Goal: Task Accomplishment & Management: Manage account settings

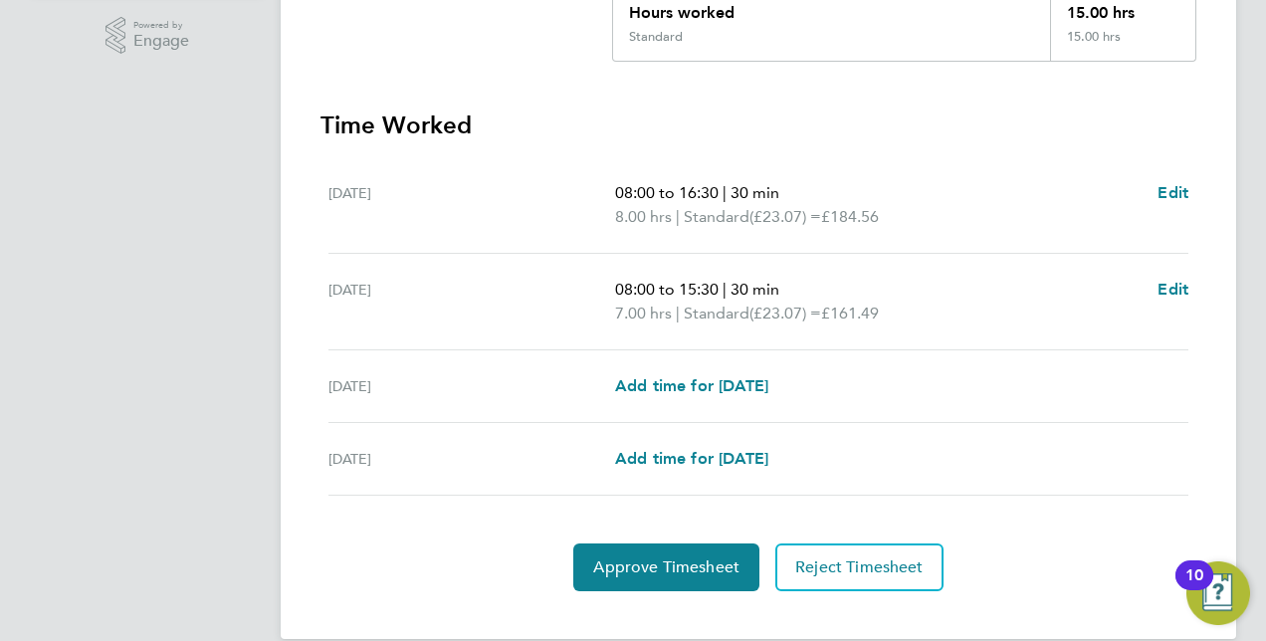
scroll to position [502, 0]
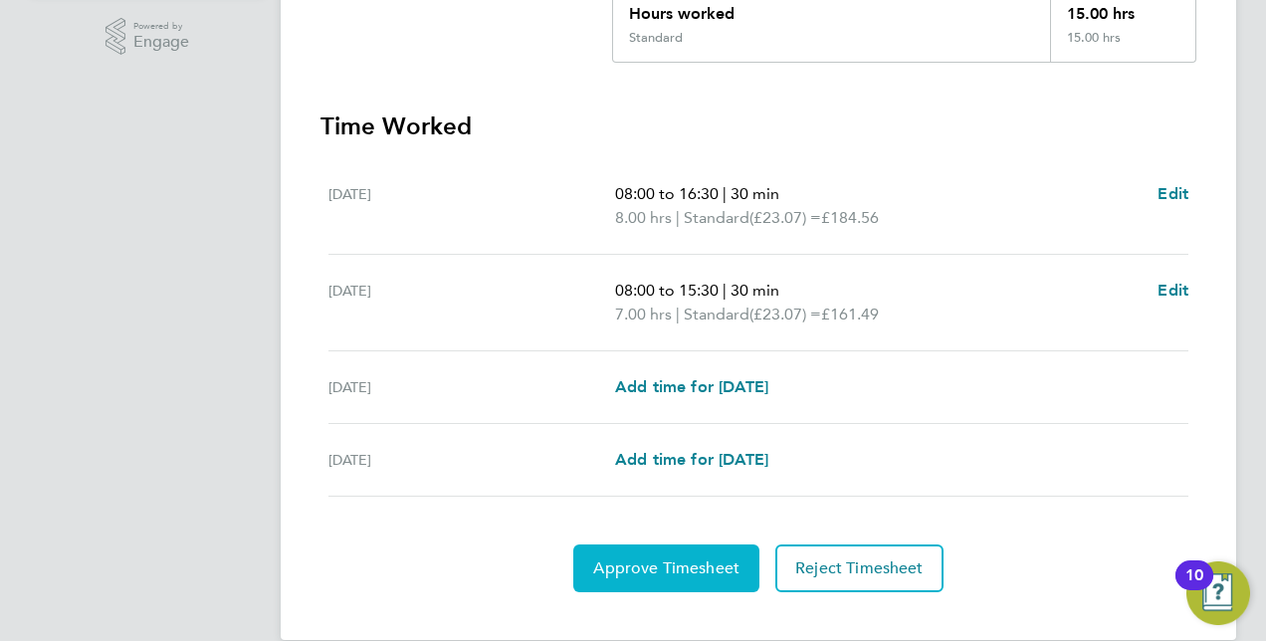
click at [678, 544] on button "Approve Timesheet" at bounding box center [666, 568] width 186 height 48
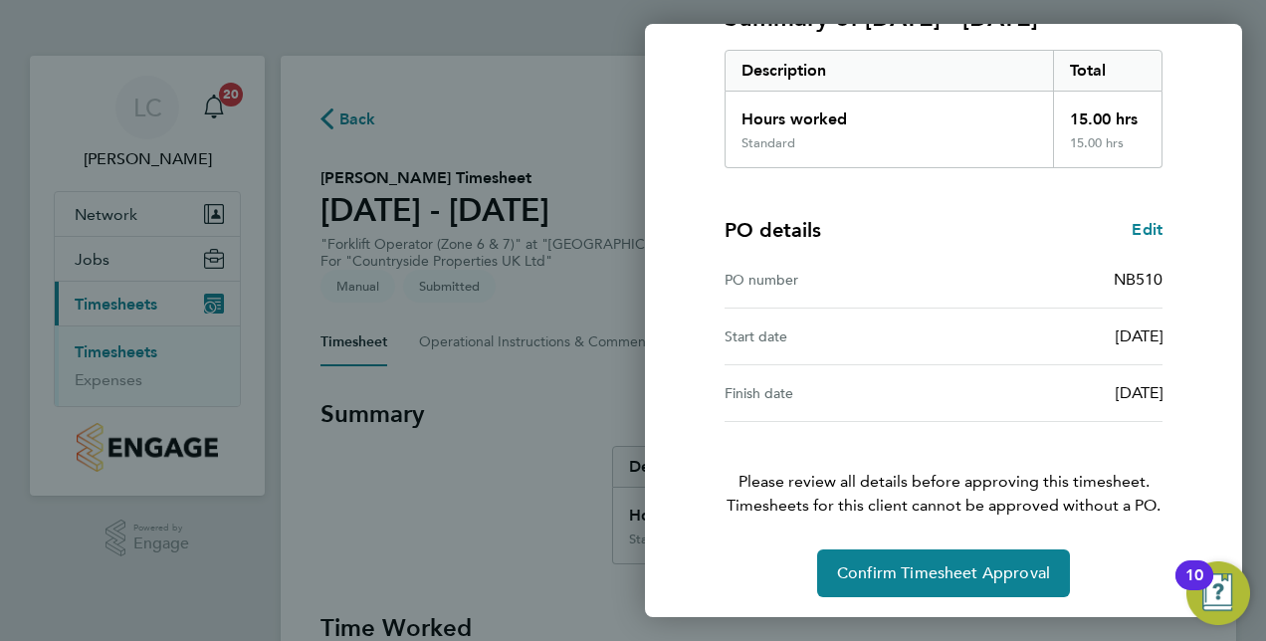
scroll to position [310, 0]
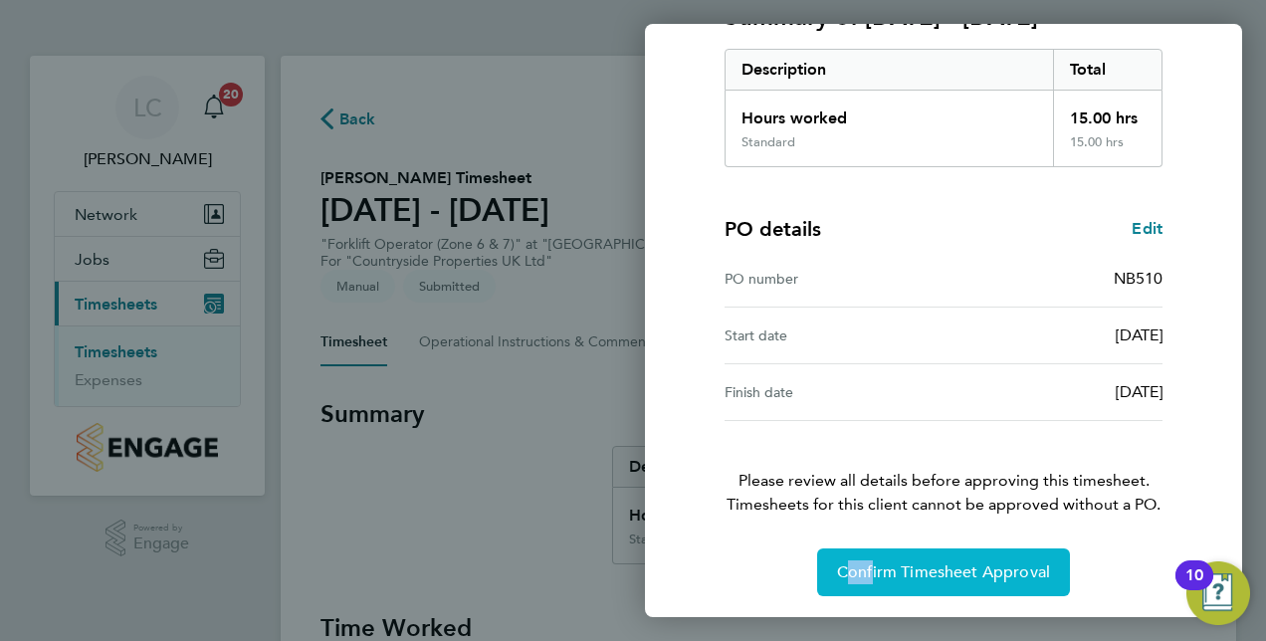
drag, startPoint x: 852, startPoint y: 528, endPoint x: 864, endPoint y: 580, distance: 53.1
click at [864, 580] on div "Timesheet approval of [PERSON_NAME] Forklift Operator (Zone 6 & 7) · Countrysid…" at bounding box center [944, 199] width 486 height 794
click at [864, 580] on button "Confirm Timesheet Approval" at bounding box center [943, 572] width 253 height 48
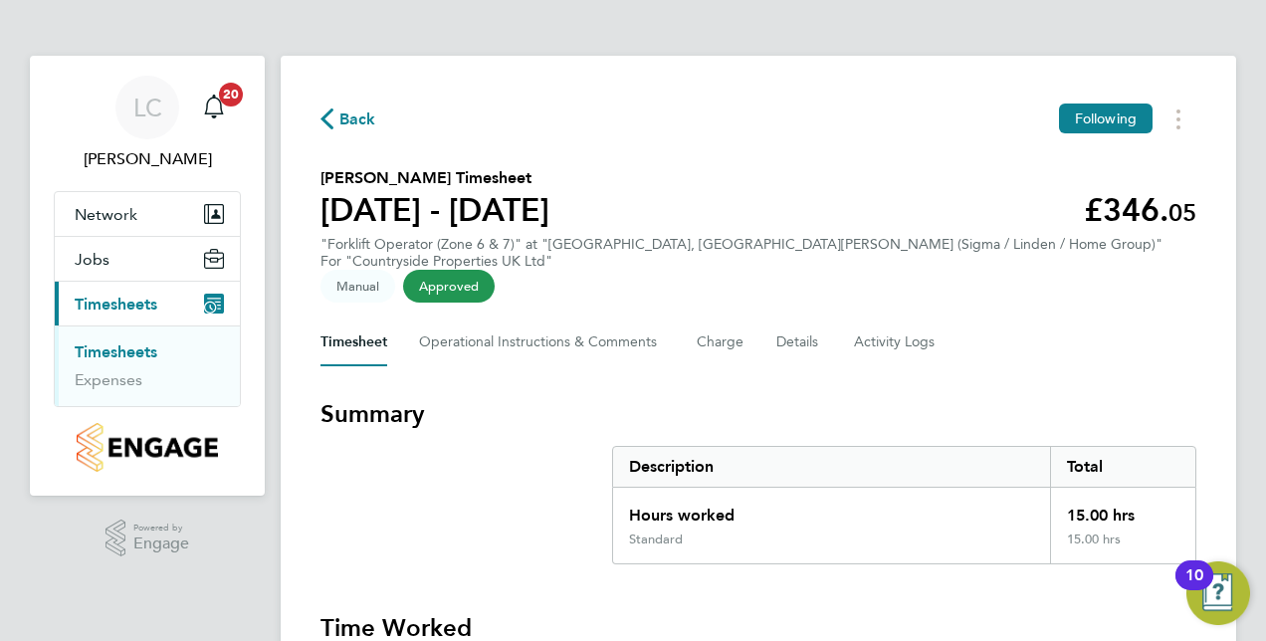
click at [125, 345] on link "Timesheets" at bounding box center [116, 351] width 83 height 19
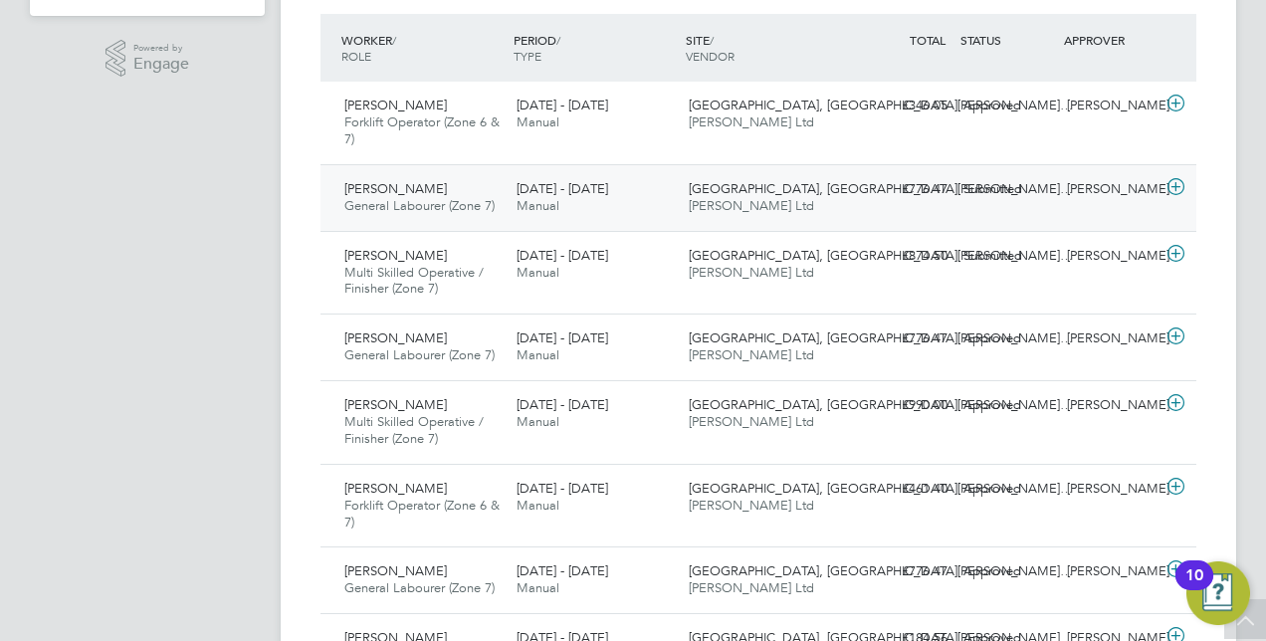
click at [1181, 191] on icon at bounding box center [1175, 187] width 25 height 16
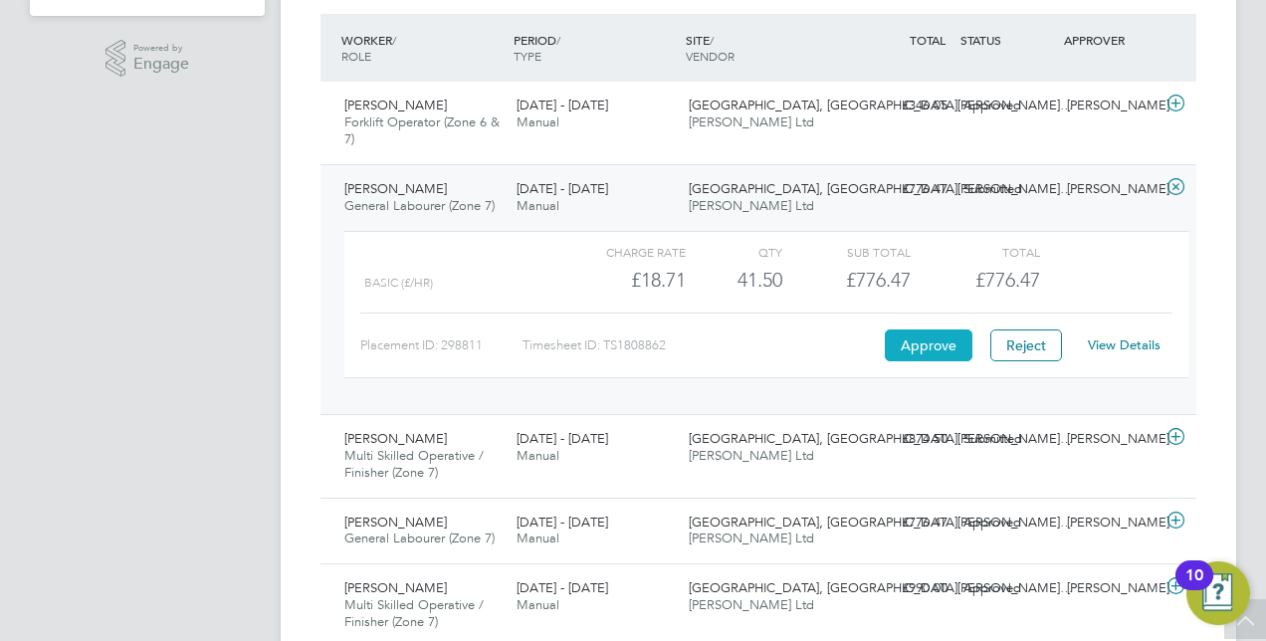
click at [930, 342] on button "Approve" at bounding box center [929, 345] width 88 height 32
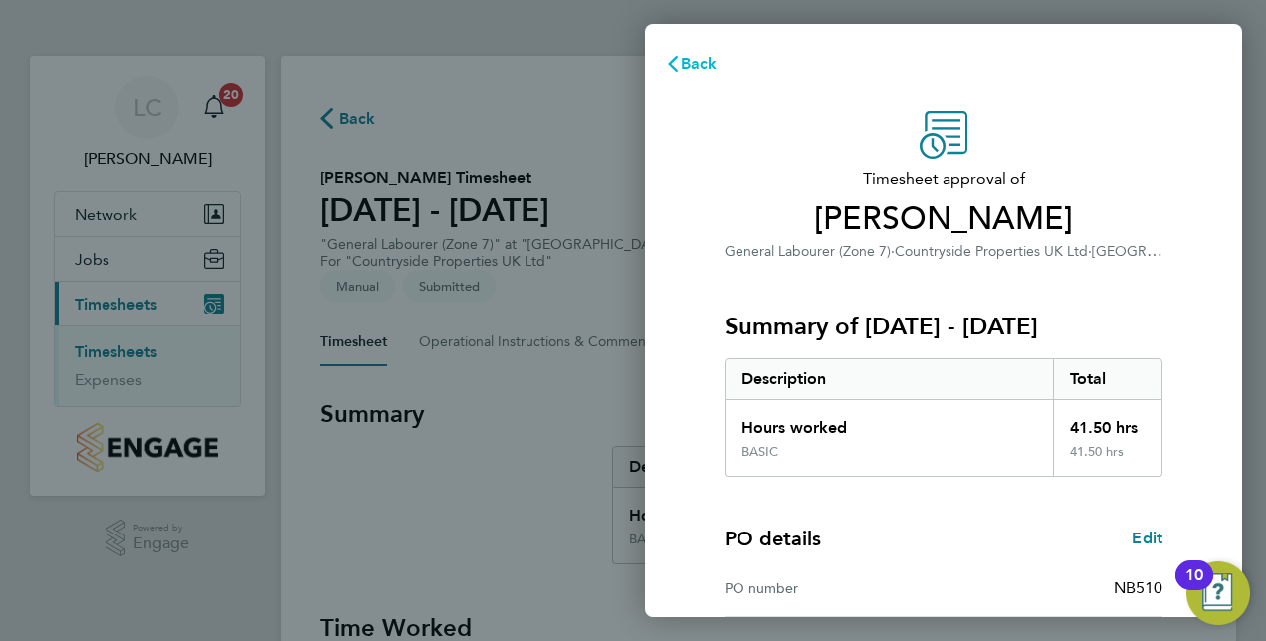
click at [696, 60] on span "Back" at bounding box center [699, 63] width 37 height 19
click at [694, 50] on button "Back" at bounding box center [691, 64] width 93 height 40
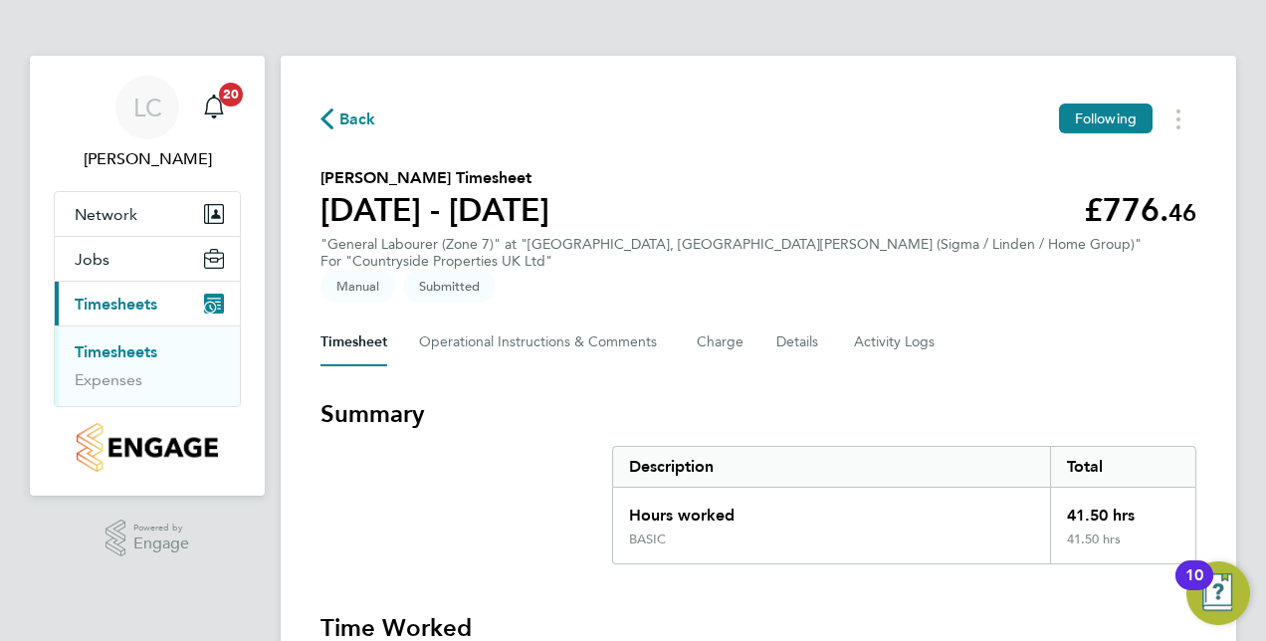
click at [95, 354] on link "Timesheets" at bounding box center [116, 351] width 83 height 19
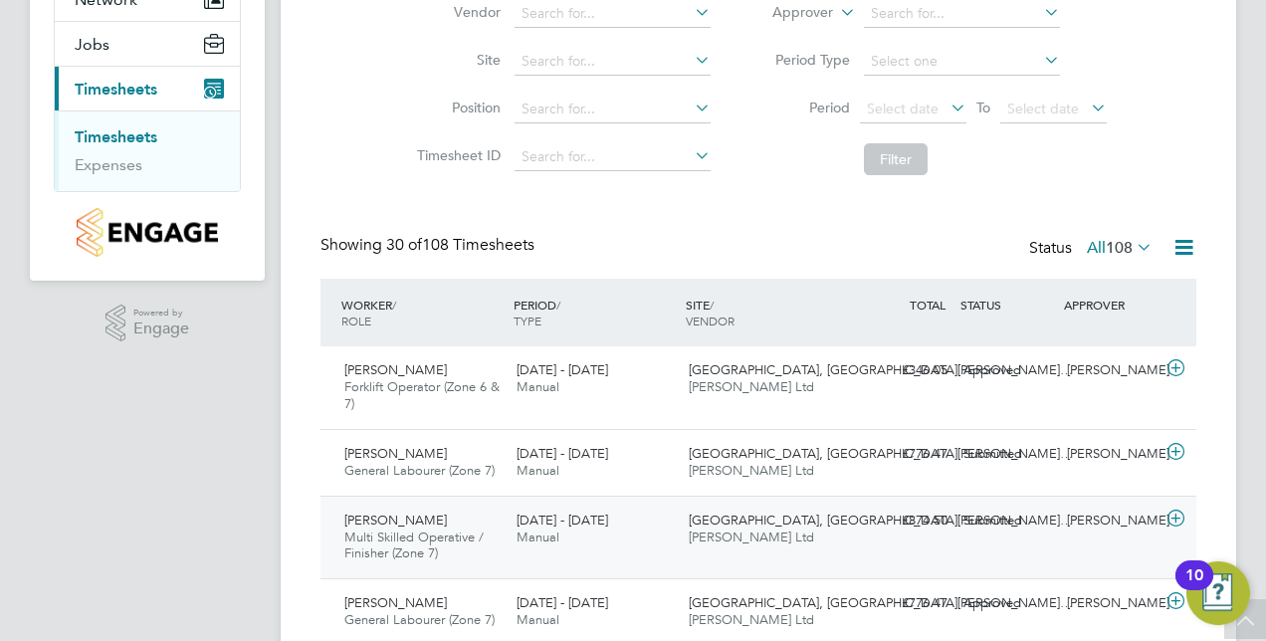
click at [1191, 518] on div at bounding box center [1178, 521] width 35 height 32
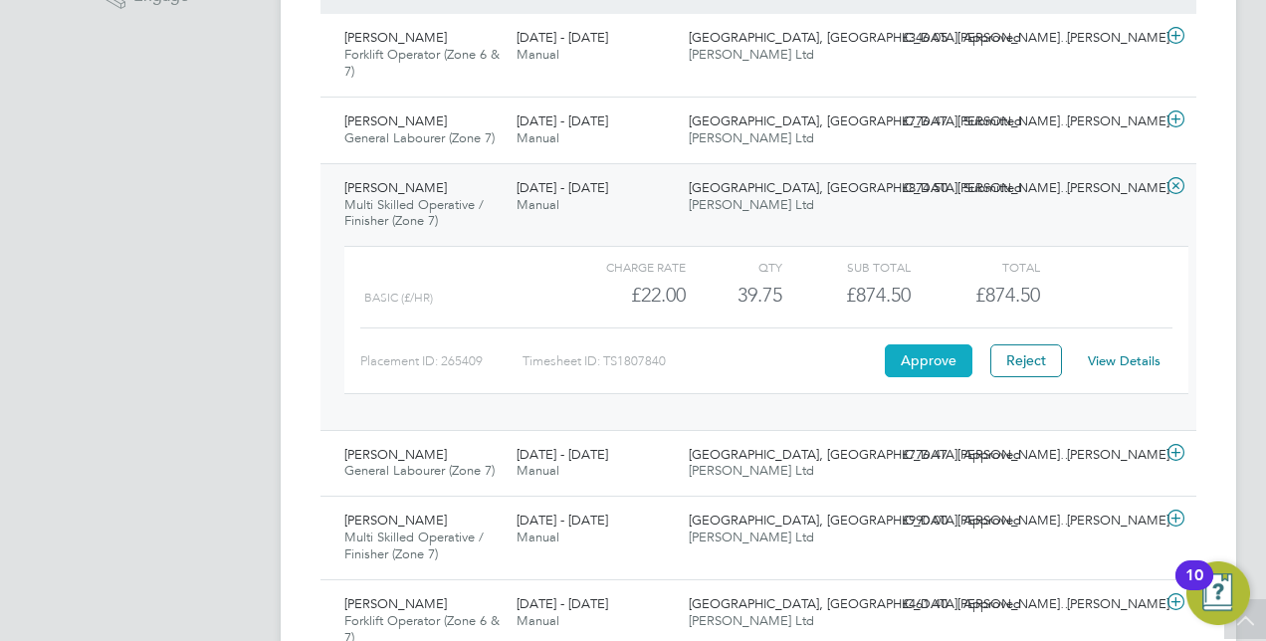
click at [922, 351] on button "Approve" at bounding box center [929, 360] width 88 height 32
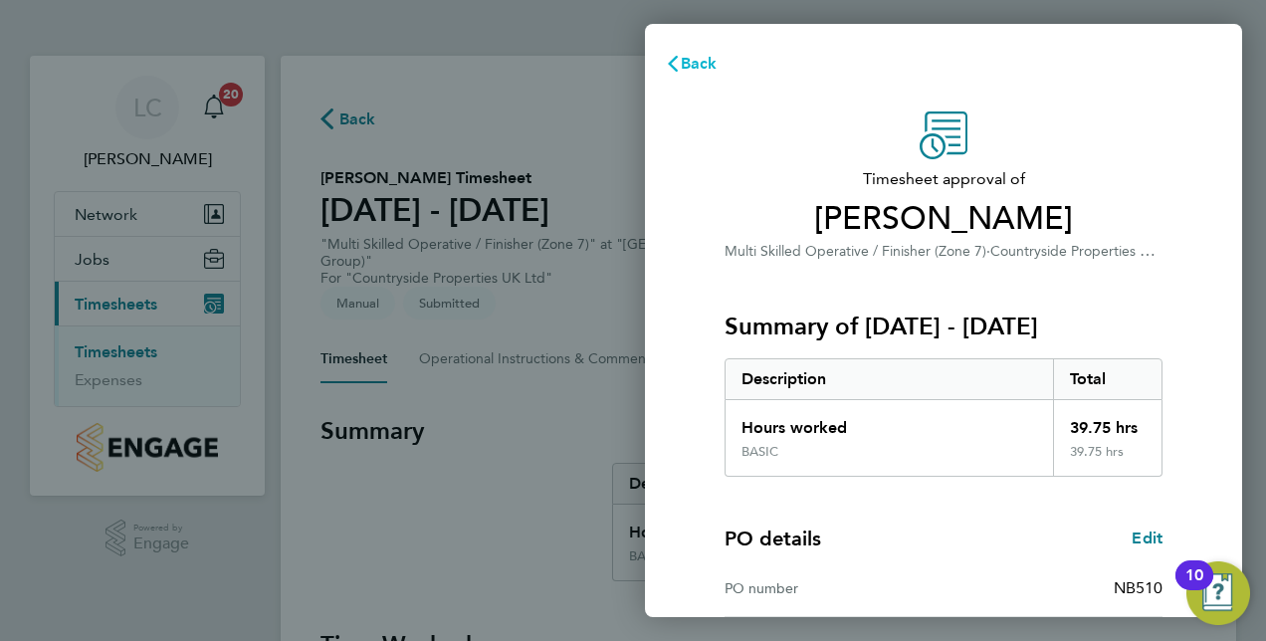
click at [704, 68] on span "Back" at bounding box center [699, 63] width 37 height 19
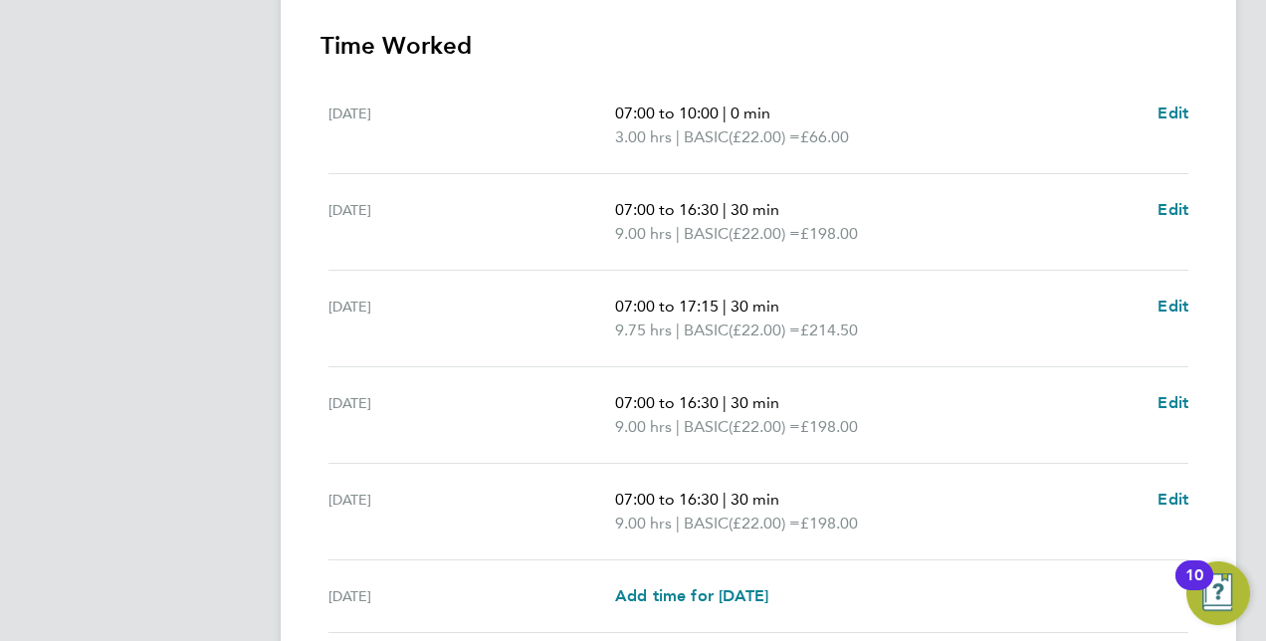
scroll to position [818, 0]
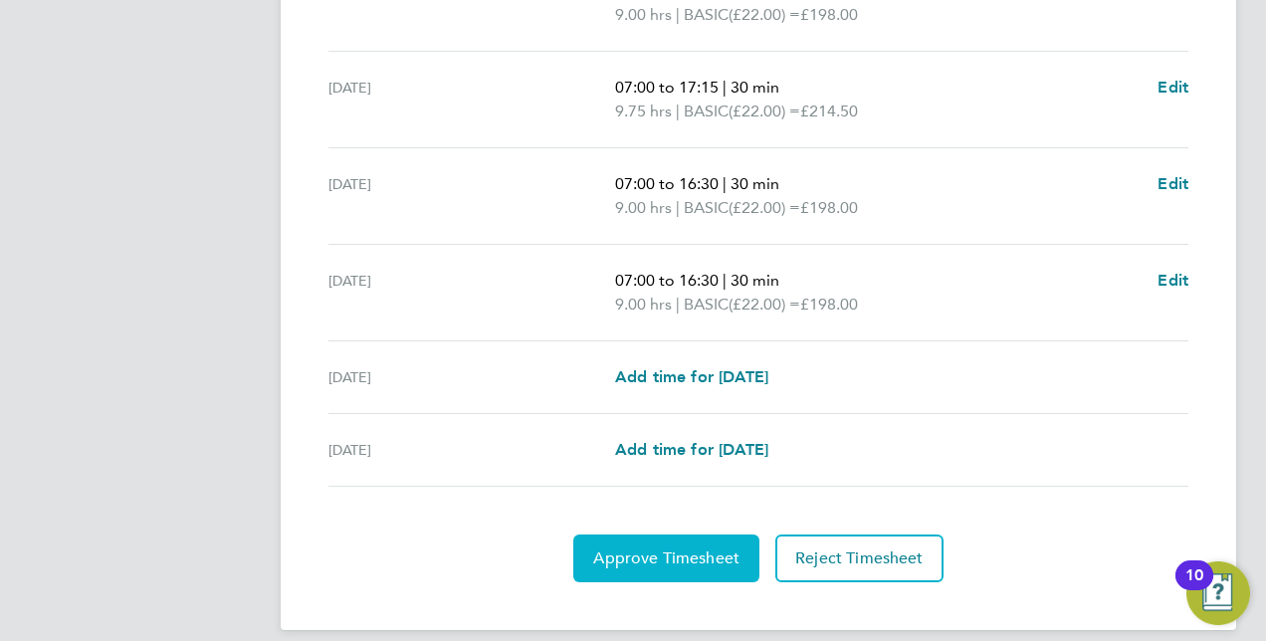
click at [664, 548] on span "Approve Timesheet" at bounding box center [666, 558] width 146 height 20
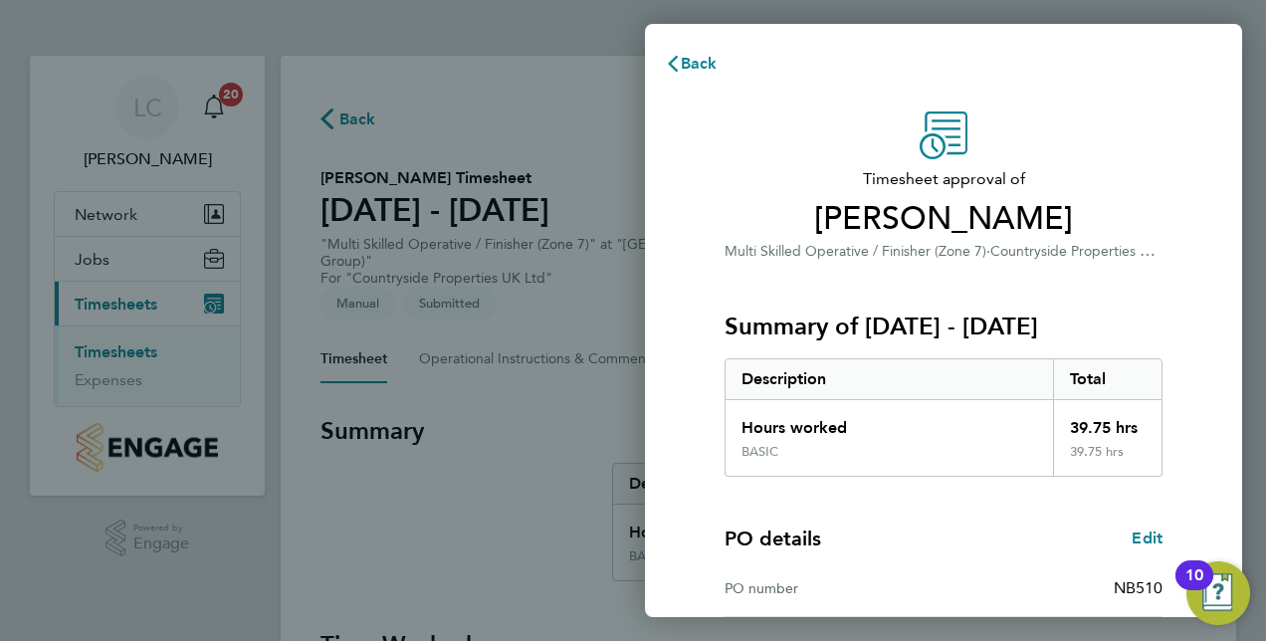
scroll to position [311, 0]
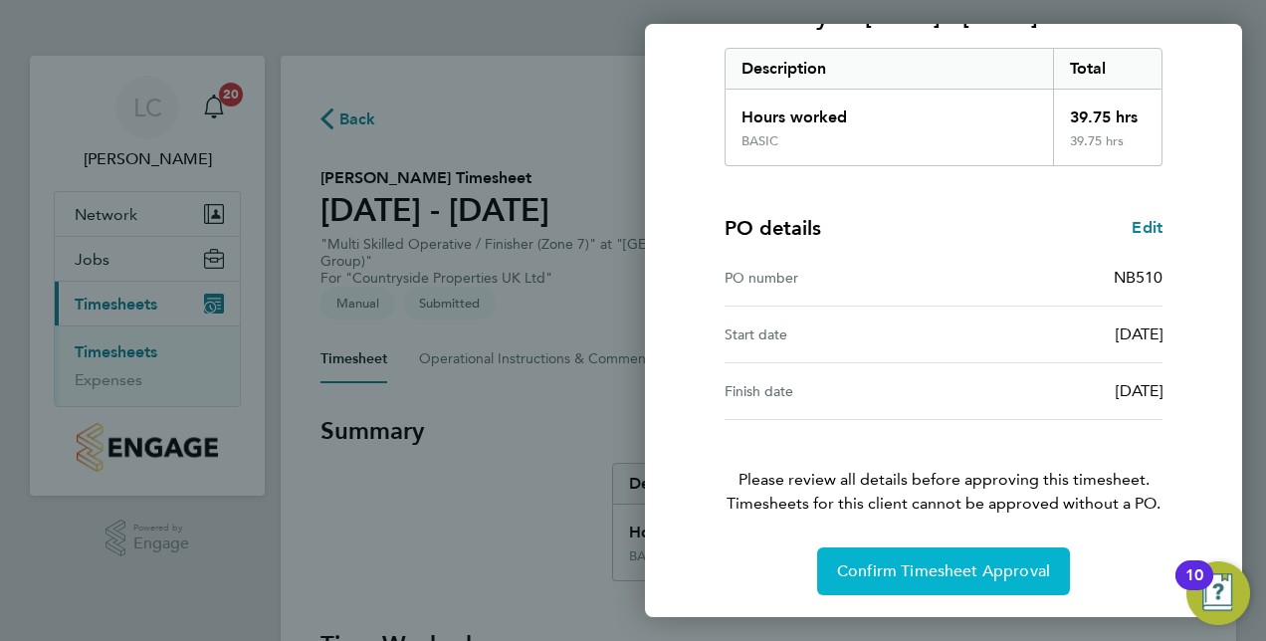
click at [922, 575] on span "Confirm Timesheet Approval" at bounding box center [943, 571] width 213 height 20
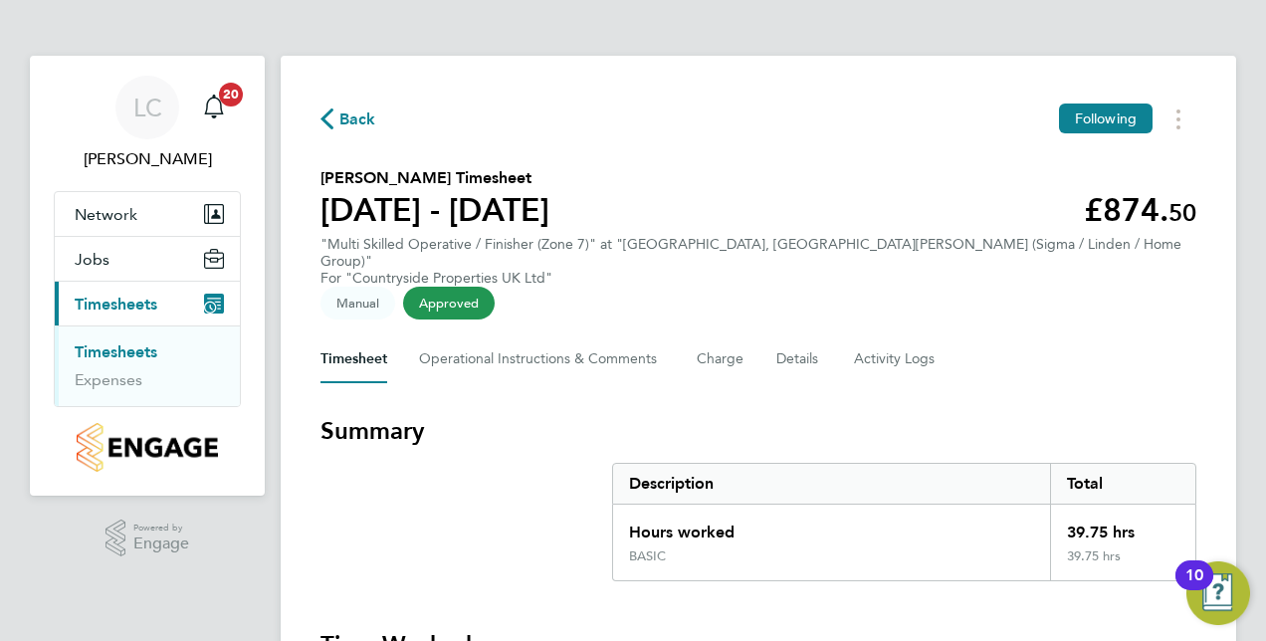
click at [139, 353] on link "Timesheets" at bounding box center [116, 351] width 83 height 19
